Goal: Entertainment & Leisure: Consume media (video, audio)

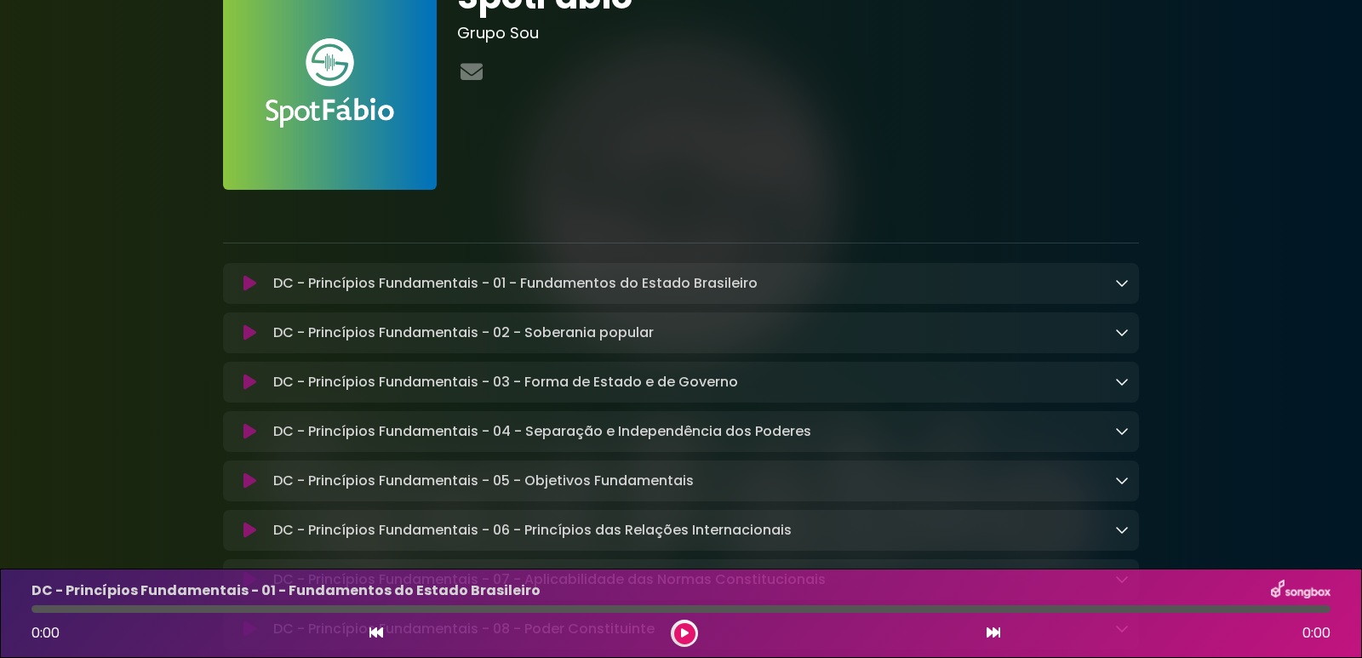
click at [993, 282] on div "DC - Princípios Fundamentais - 01 - Fundamentos do Estado Brasileiro Loading Tr…" at bounding box center [697, 283] width 862 height 20
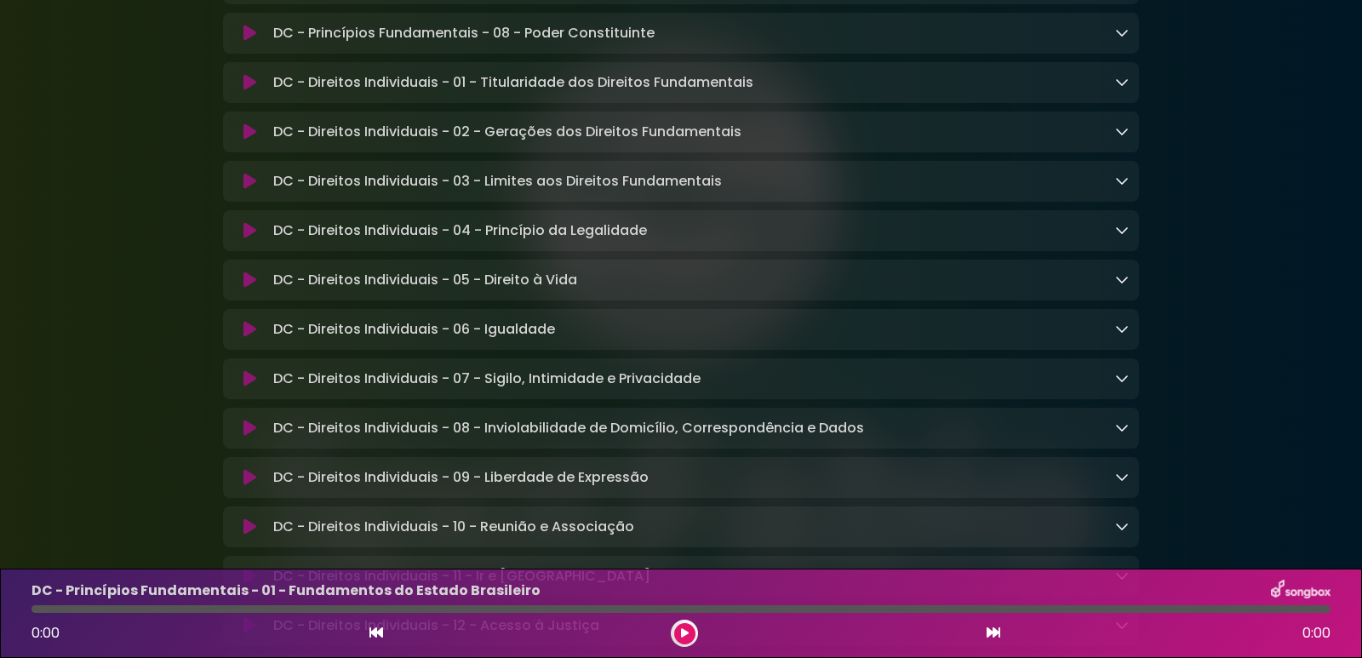
scroll to position [766, 0]
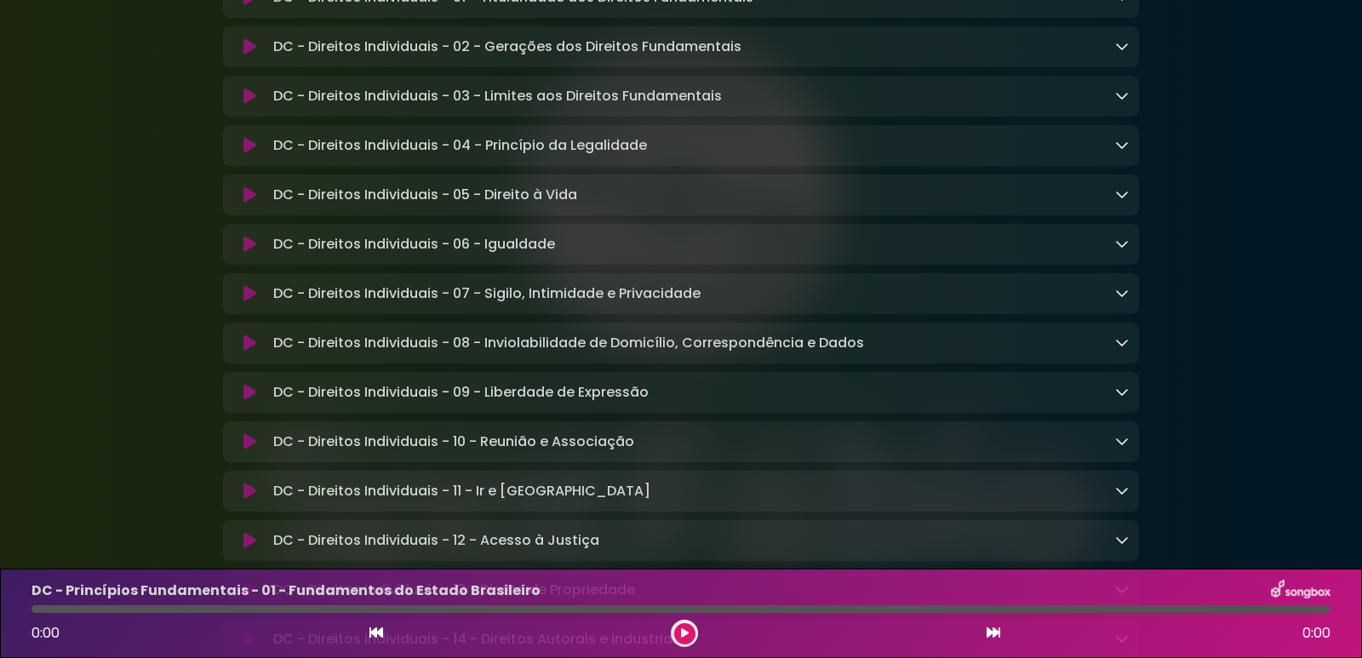
click at [1119, 349] on icon at bounding box center [1122, 342] width 14 height 14
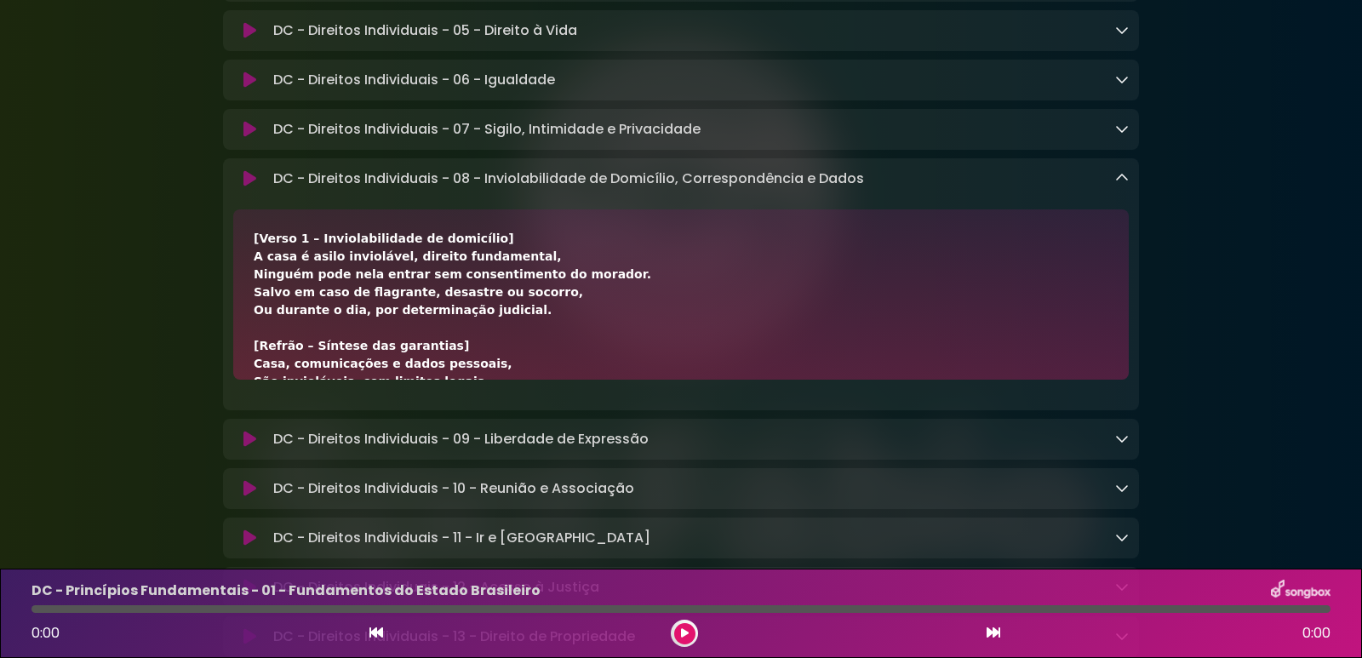
scroll to position [936, 0]
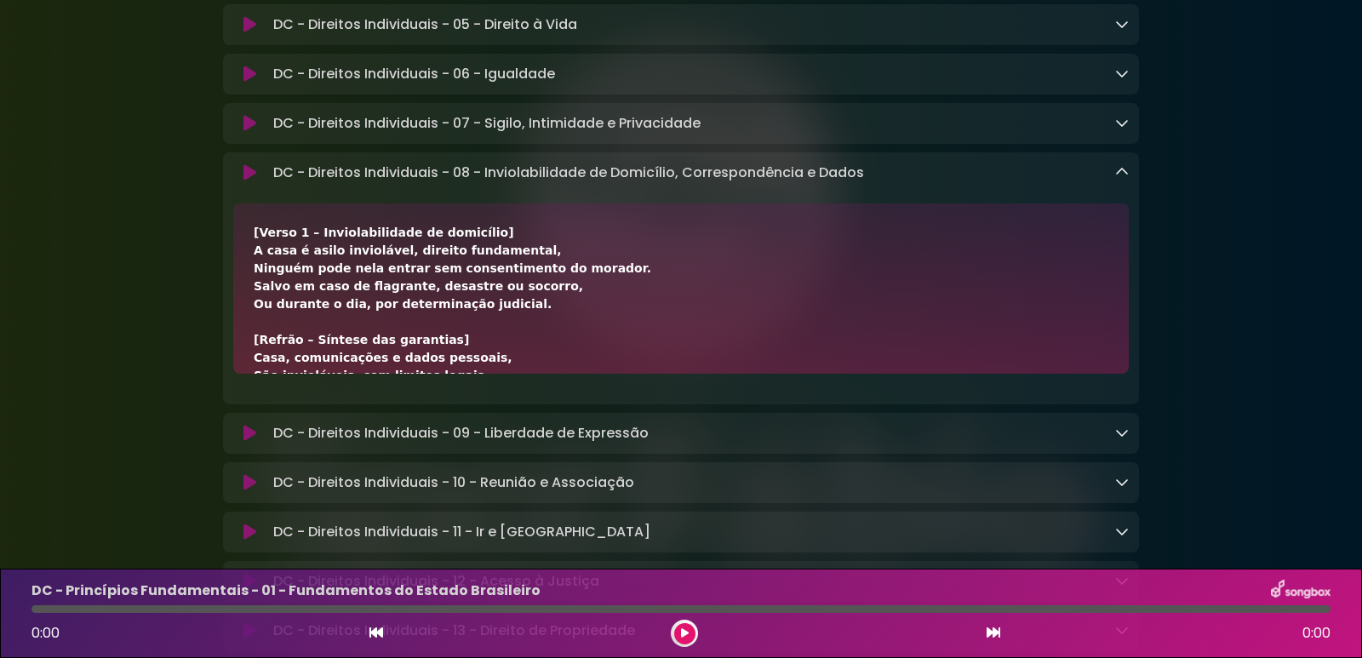
drag, startPoint x: 1034, startPoint y: 327, endPoint x: 904, endPoint y: 206, distance: 177.7
drag, startPoint x: 904, startPoint y: 206, endPoint x: 1278, endPoint y: 173, distance: 375.2
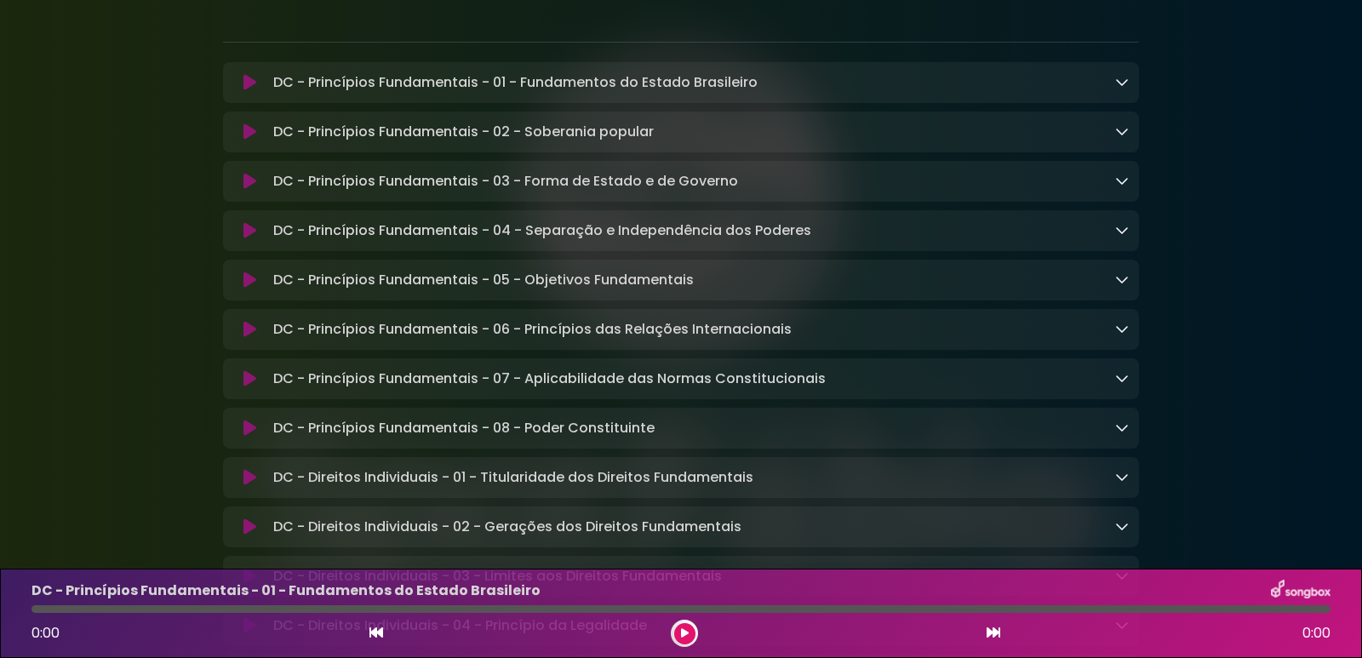
scroll to position [255, 0]
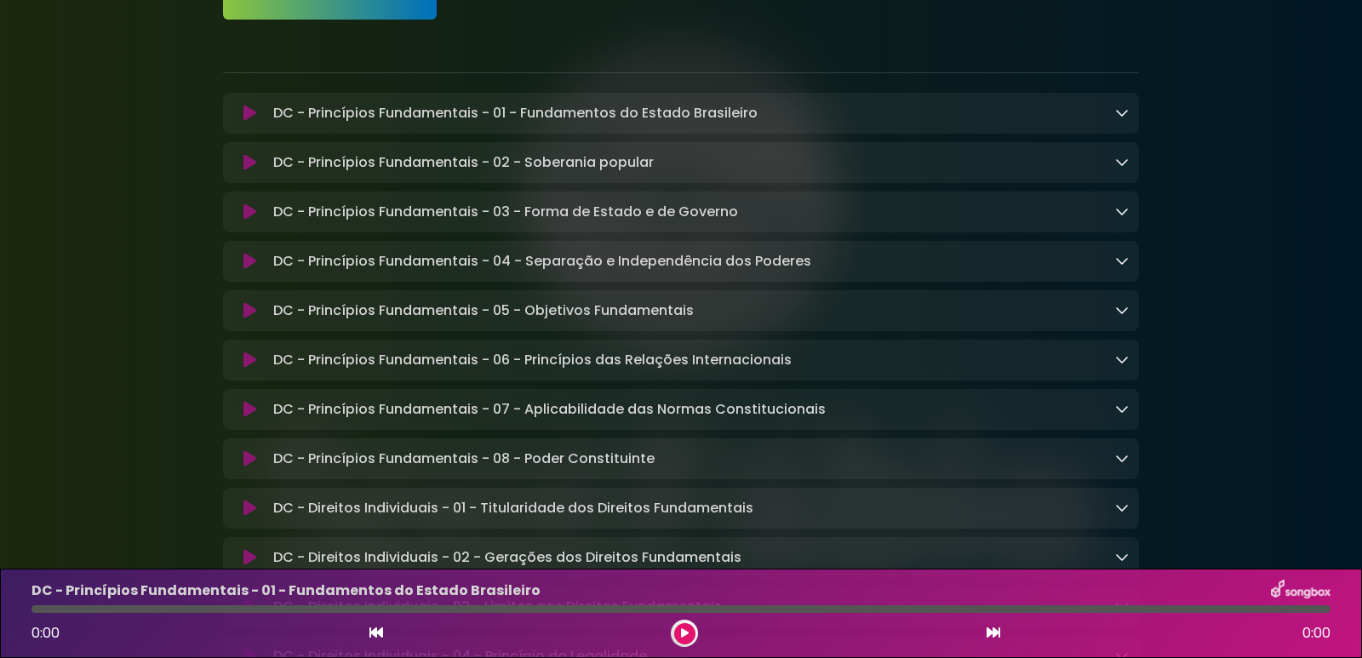
click at [254, 118] on icon at bounding box center [249, 113] width 13 height 17
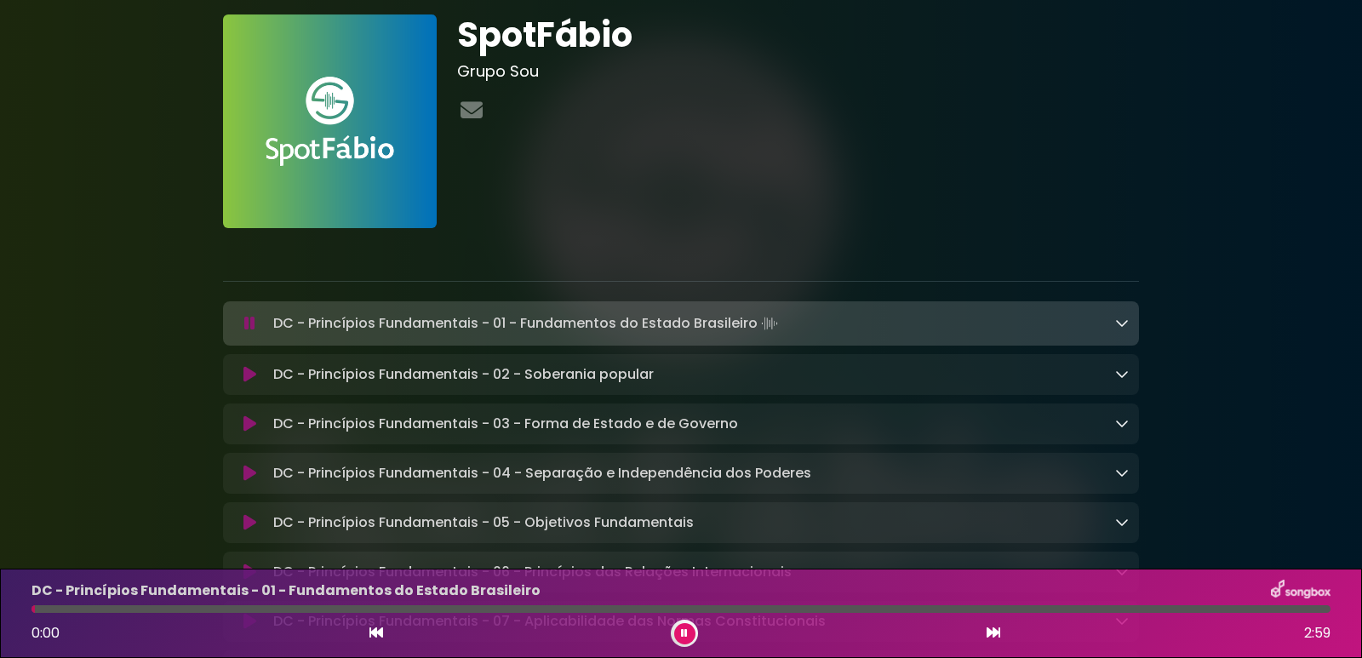
scroll to position [85, 0]
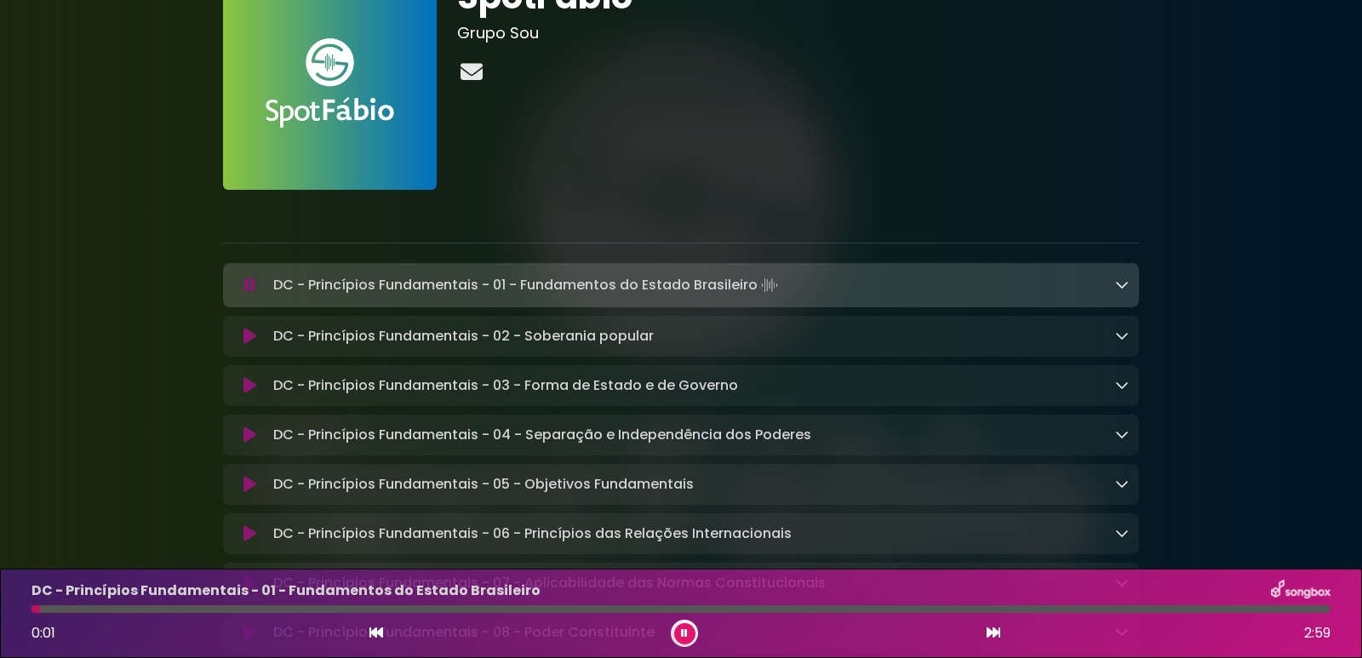
click at [477, 75] on icon at bounding box center [471, 71] width 29 height 22
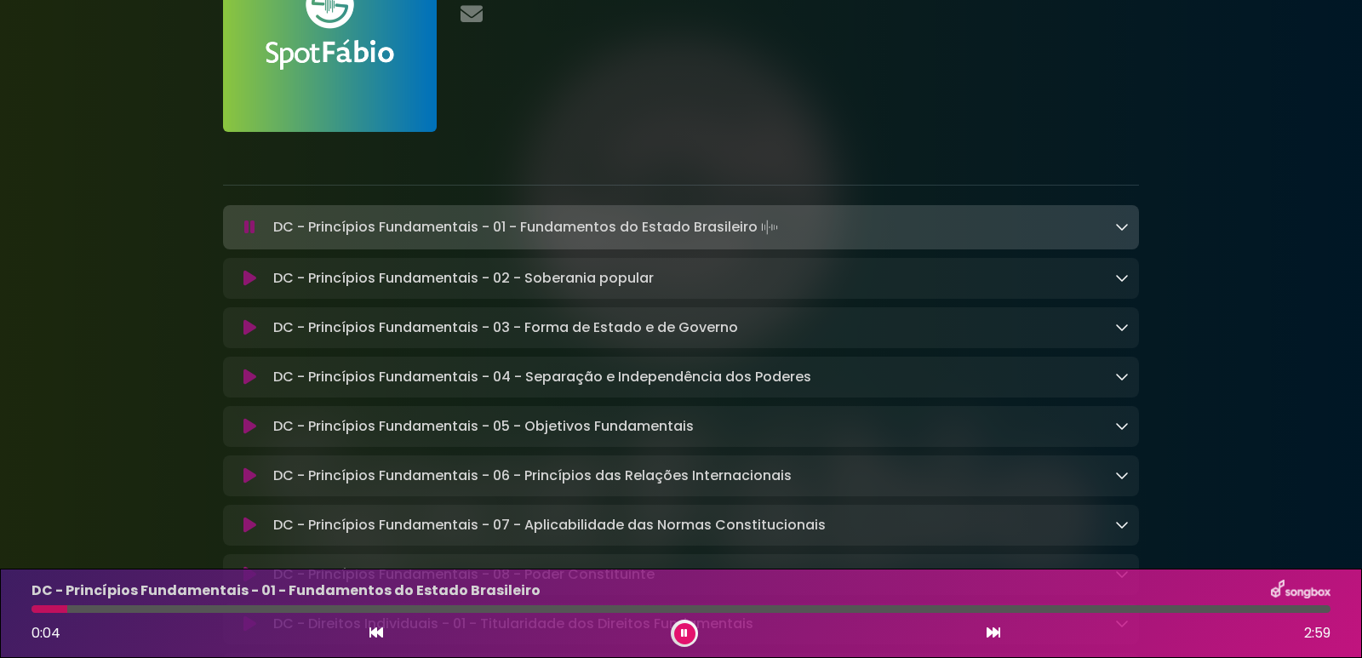
scroll to position [170, 0]
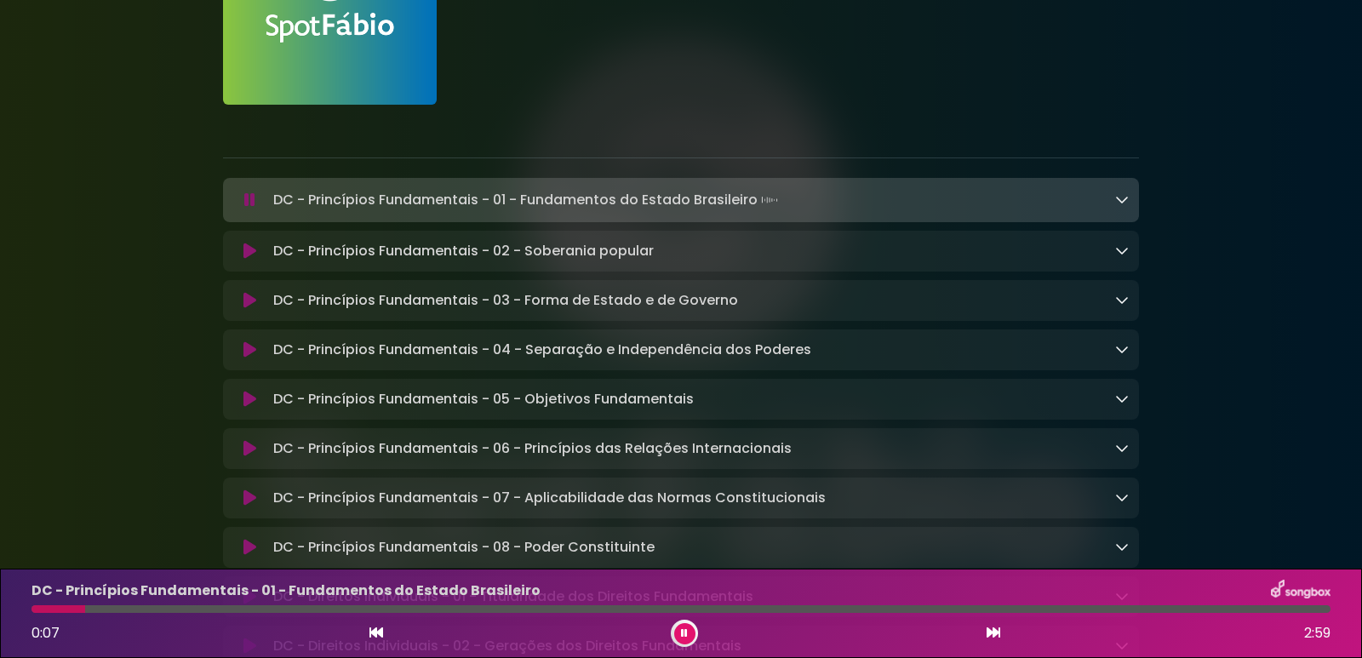
click at [1130, 201] on div "DC - Princípios Fundamentais - 01 - Fundamentos do Estado Brasileiro Loading Tr…" at bounding box center [681, 200] width 916 height 24
click at [1130, 200] on div "DC - Princípios Fundamentais - 01 - Fundamentos do Estado Brasileiro Loading Tr…" at bounding box center [681, 200] width 916 height 24
click at [1124, 199] on icon at bounding box center [1122, 199] width 14 height 14
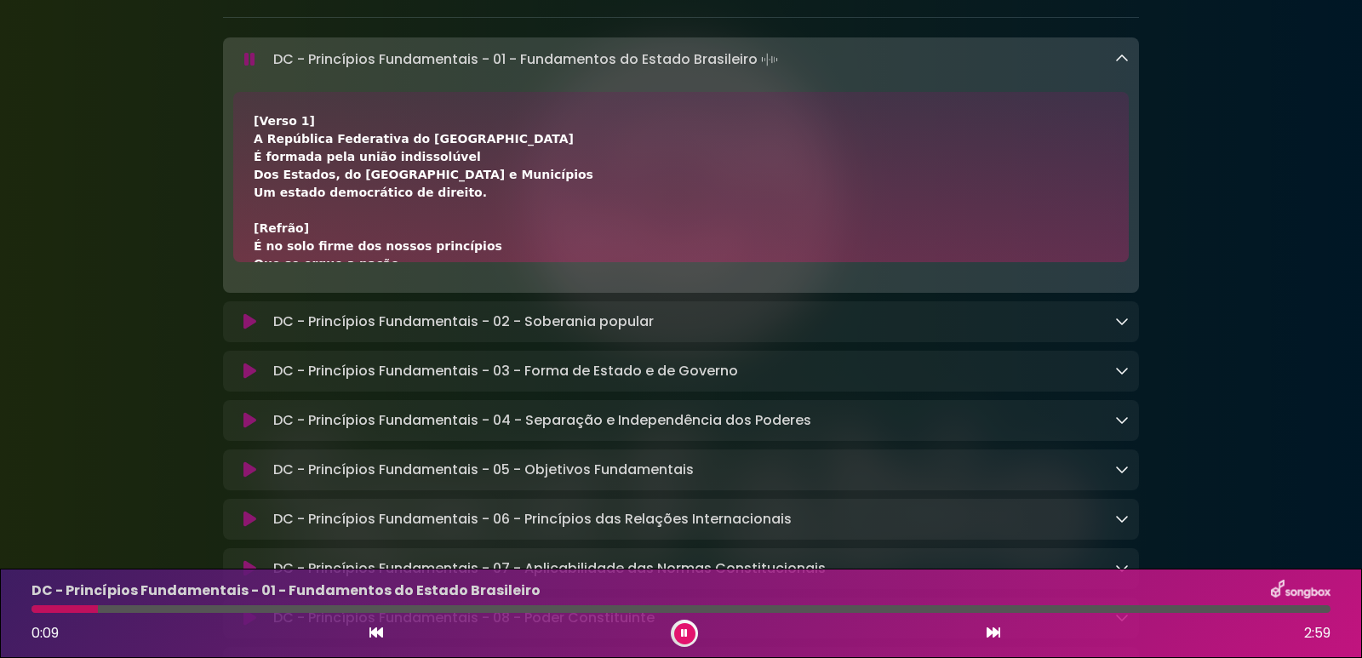
scroll to position [341, 0]
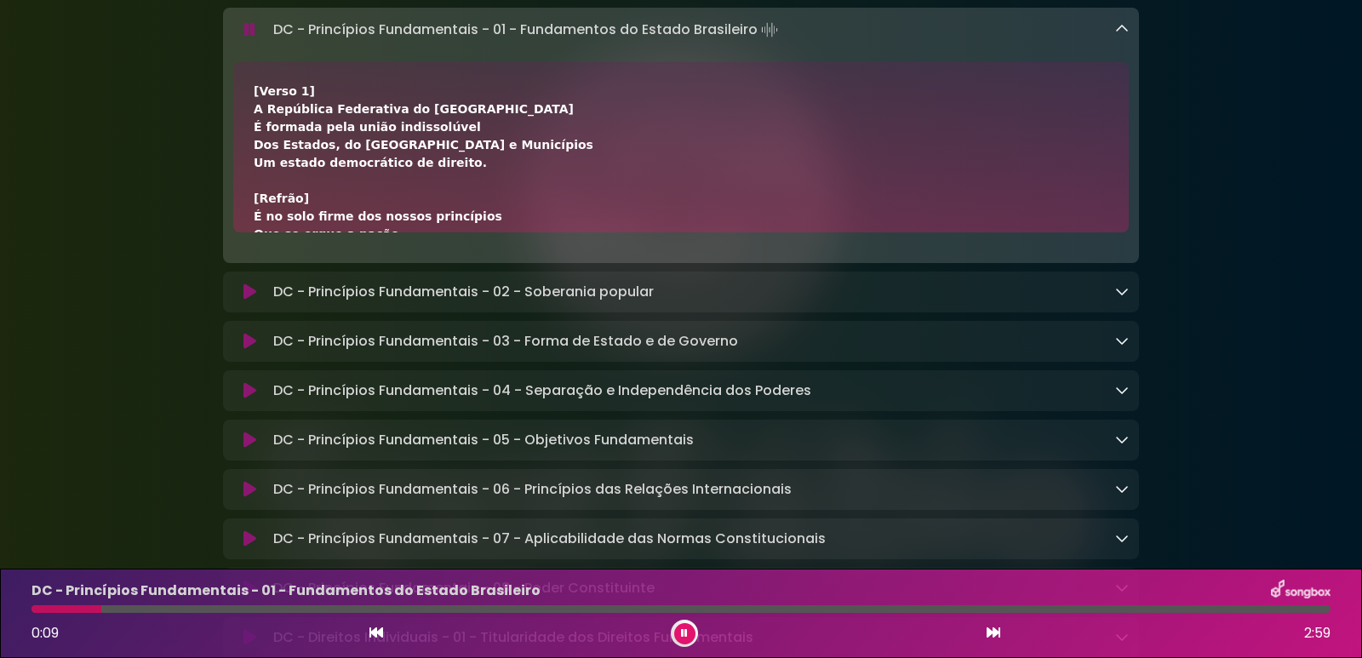
click at [676, 645] on div "0:09 2:59" at bounding box center [681, 633] width 1320 height 27
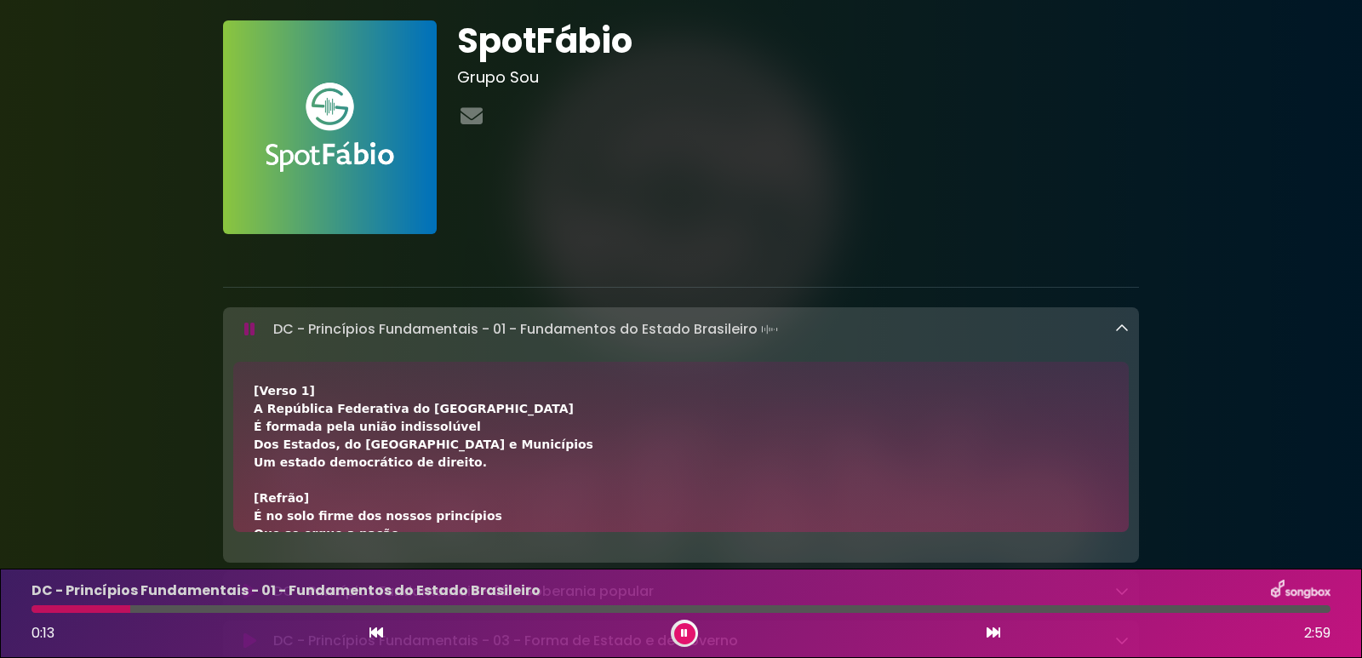
scroll to position [0, 0]
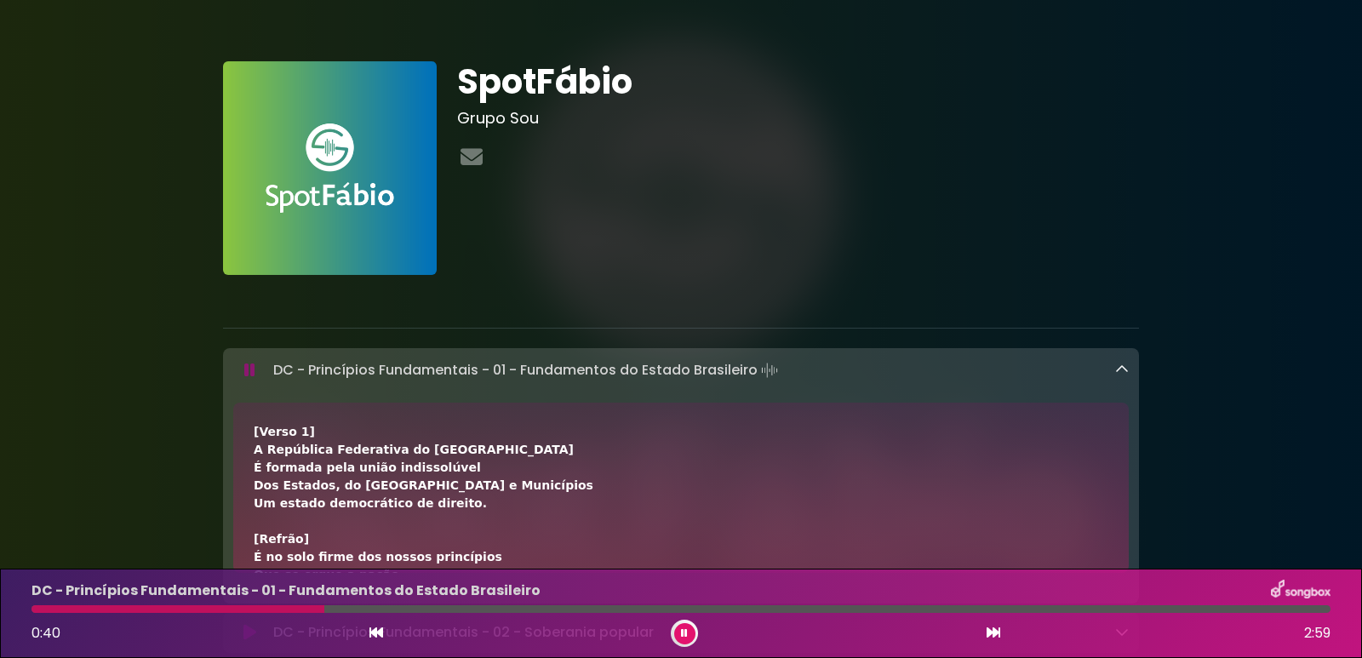
click at [681, 644] on div at bounding box center [684, 633] width 27 height 27
click at [681, 633] on icon at bounding box center [684, 633] width 7 height 10
